Goal: Check status: Check status

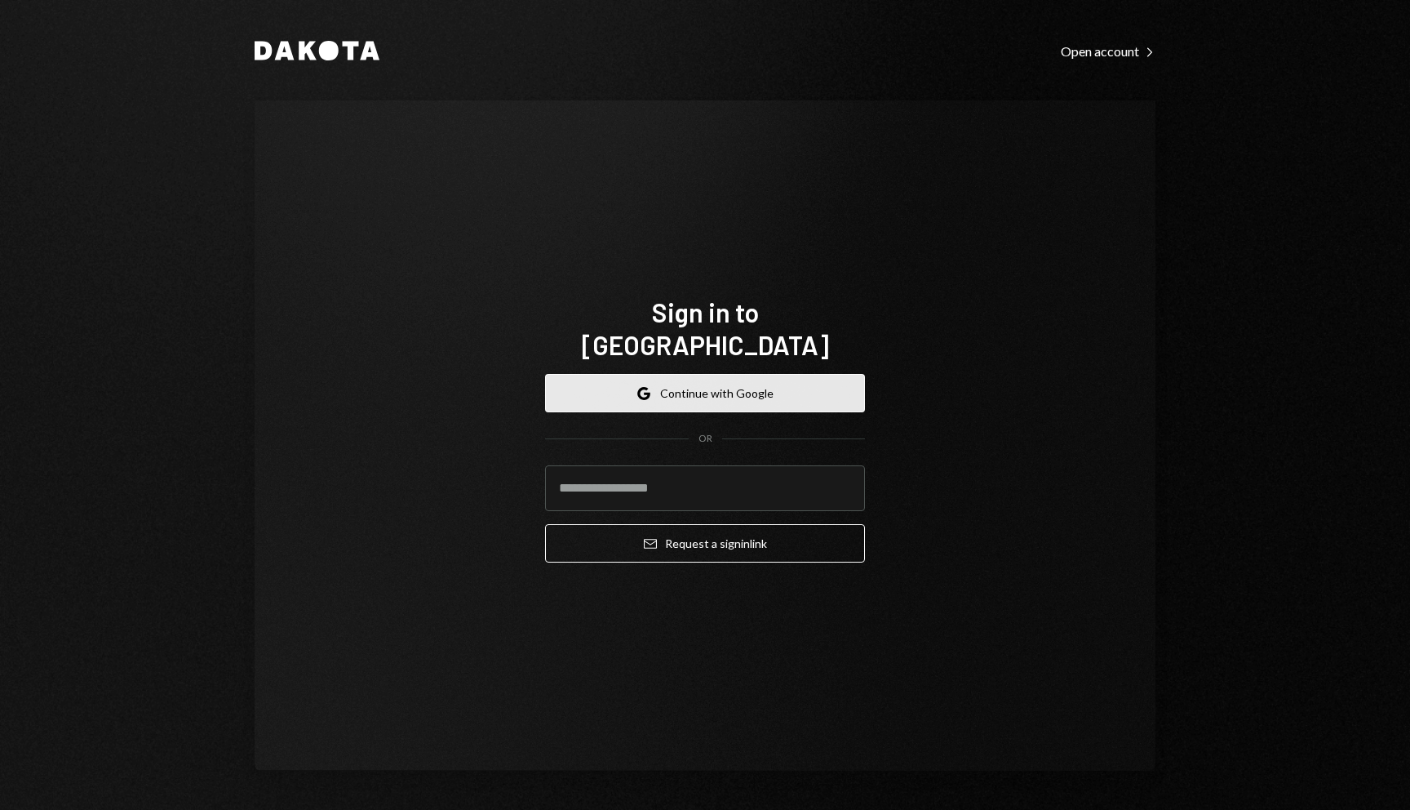
click at [820, 392] on button "Google Continue with Google" at bounding box center [705, 393] width 320 height 38
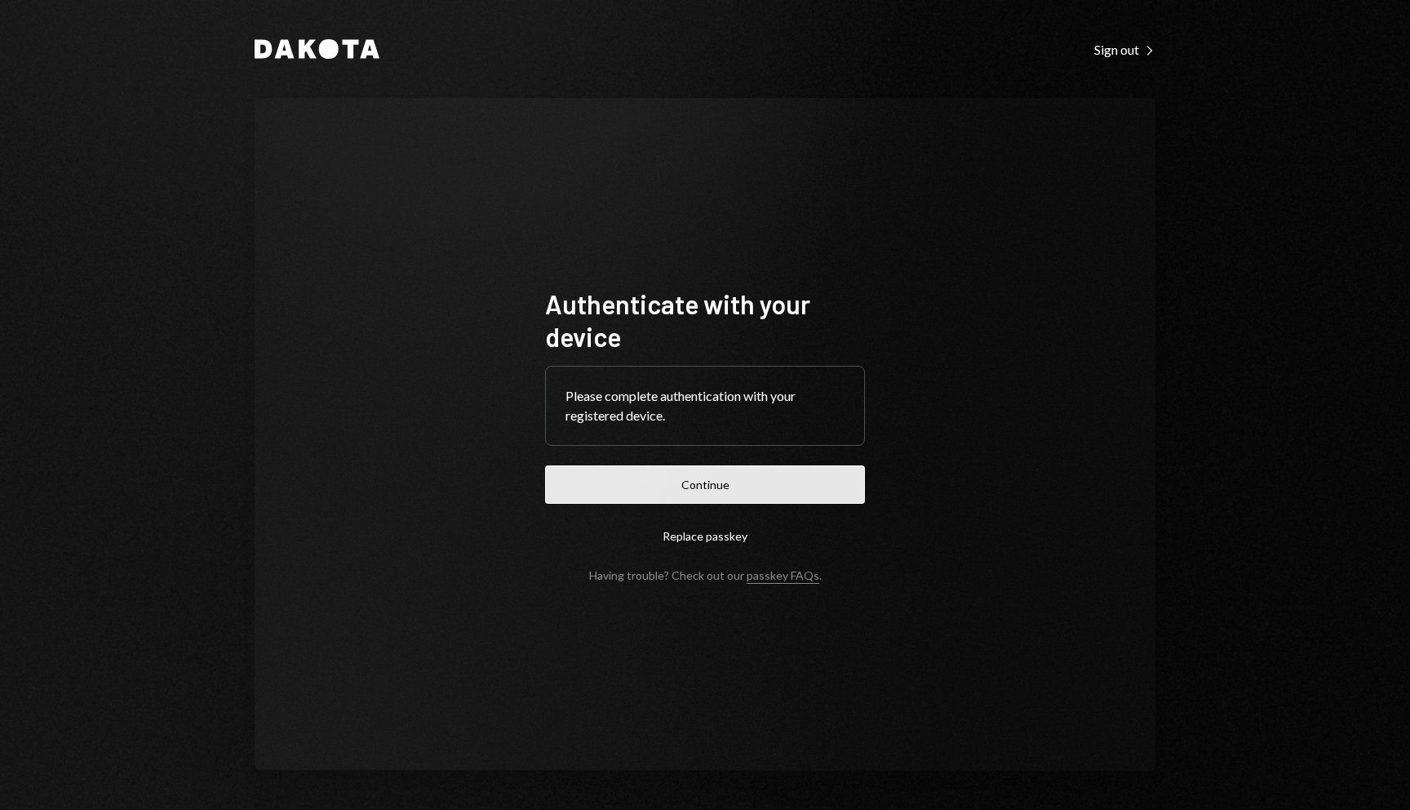
click at [739, 500] on button "Continue" at bounding box center [705, 484] width 320 height 38
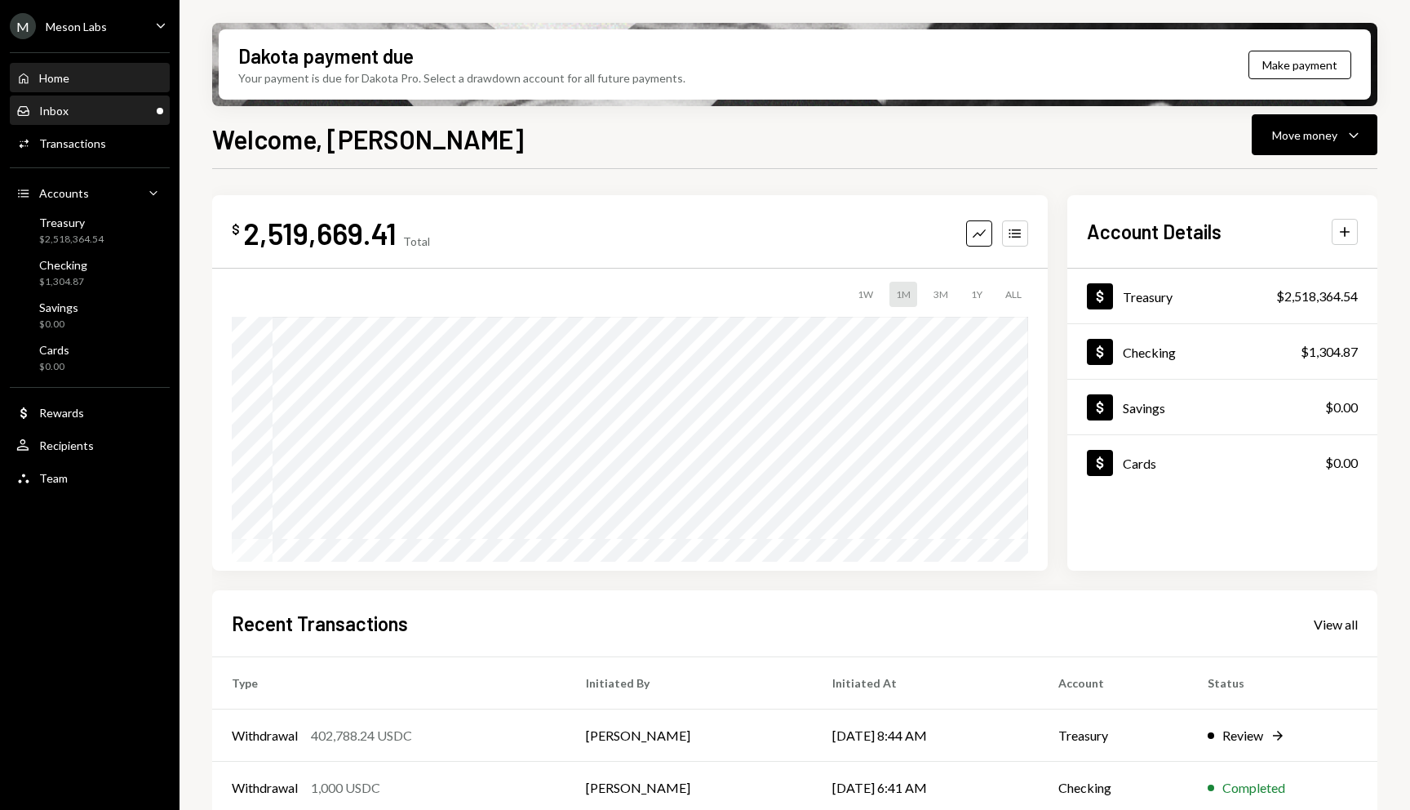
click at [157, 109] on div "Main" at bounding box center [160, 111] width 7 height 7
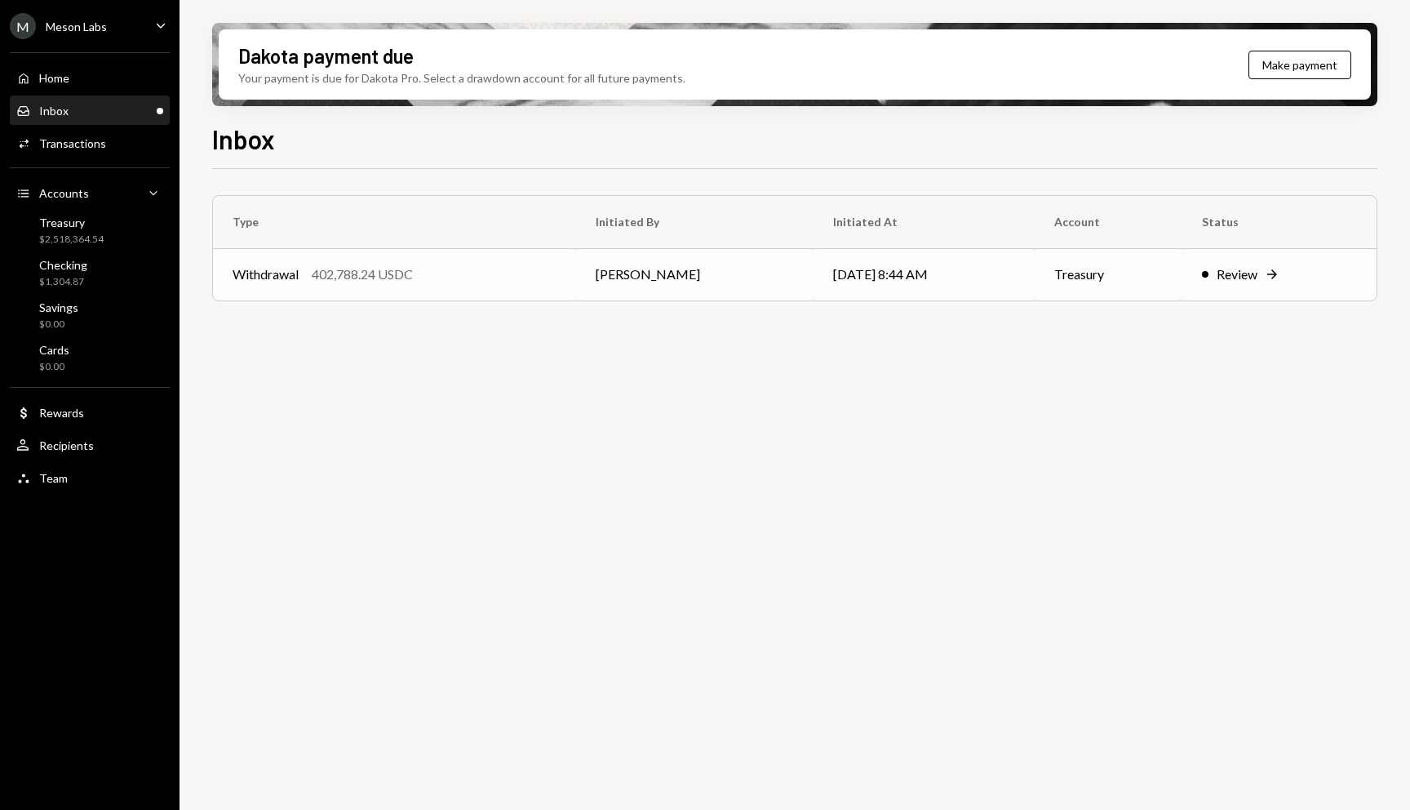
click at [1267, 277] on icon "Right Arrow" at bounding box center [1272, 274] width 16 height 16
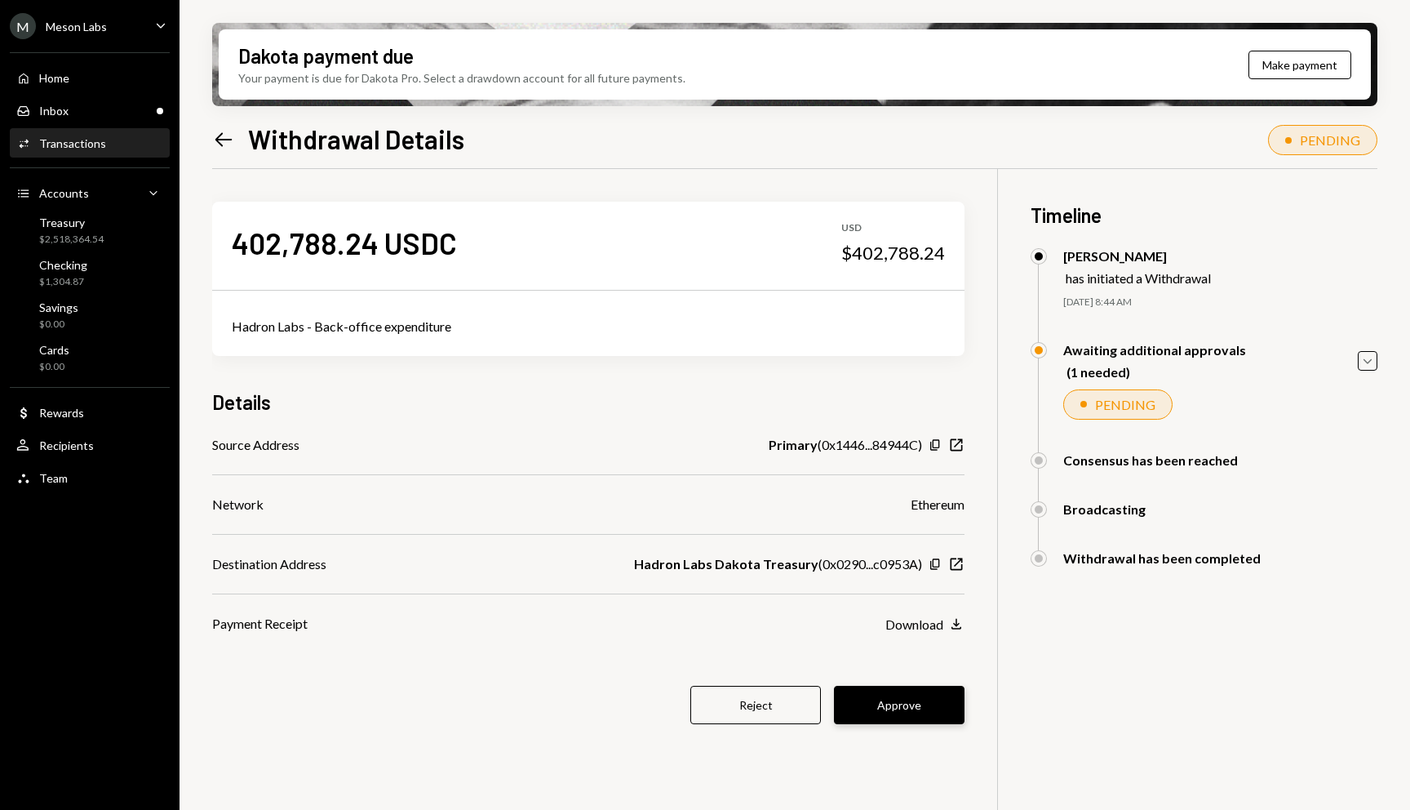
click at [908, 700] on button "Approve" at bounding box center [899, 705] width 131 height 38
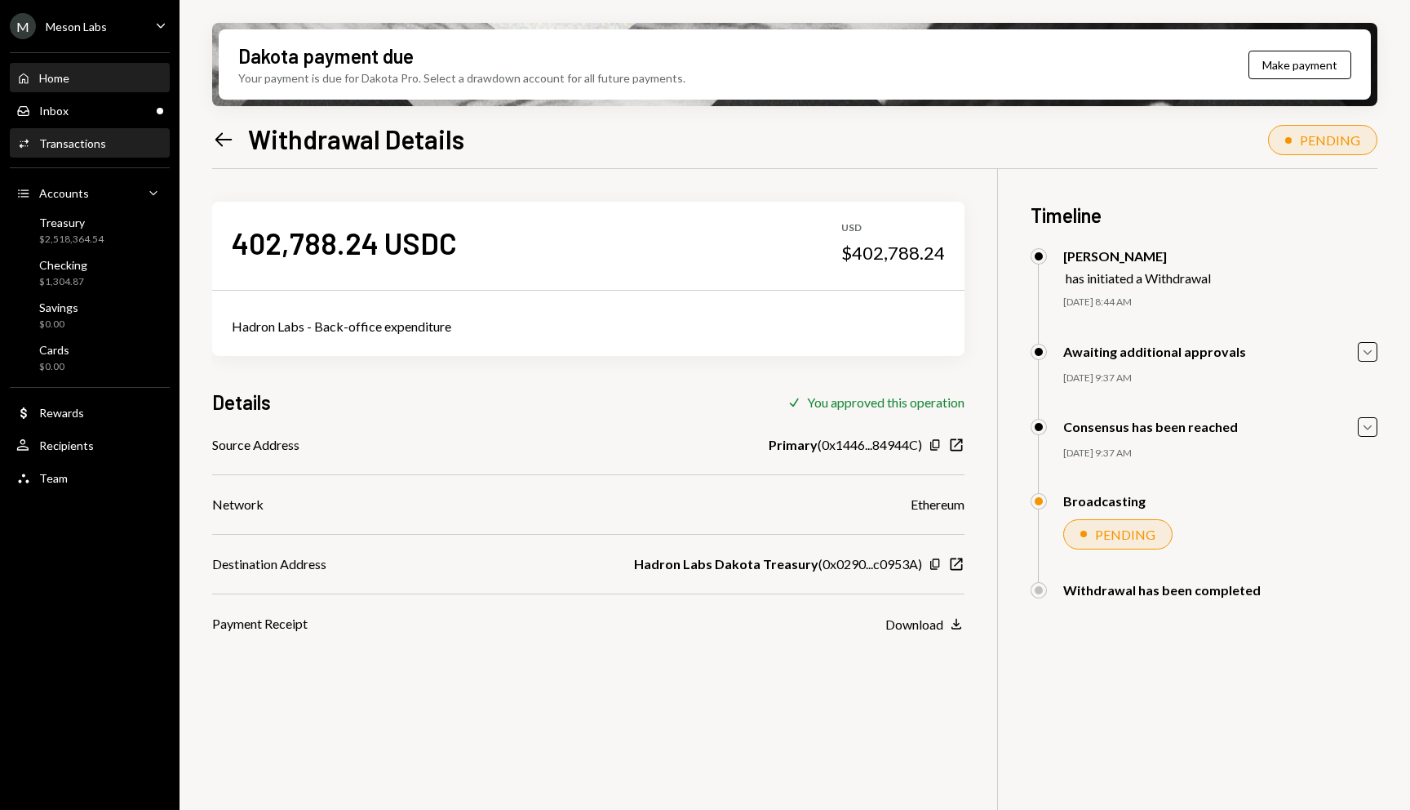
click at [87, 82] on div "Home Home" at bounding box center [89, 78] width 147 height 15
